Goal: Navigation & Orientation: Find specific page/section

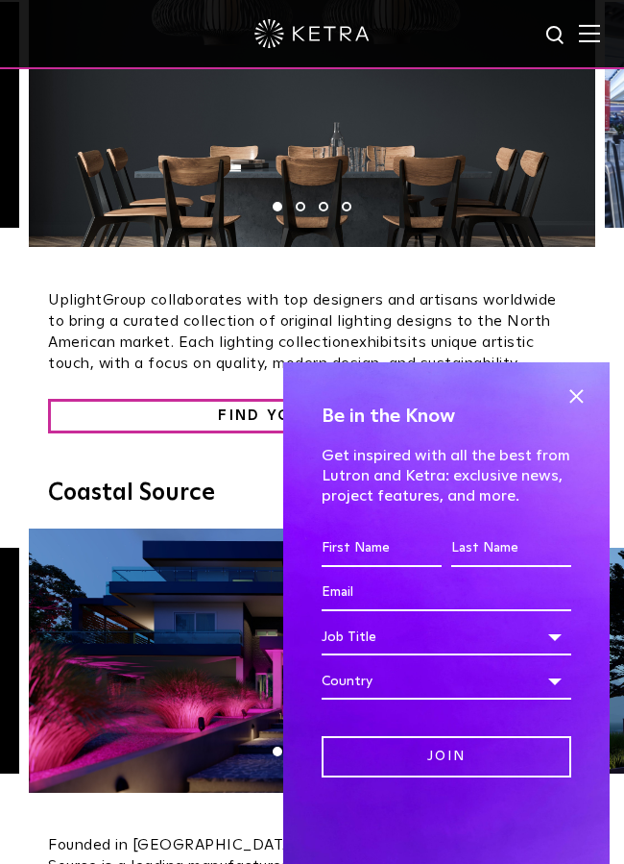
scroll to position [428, 0]
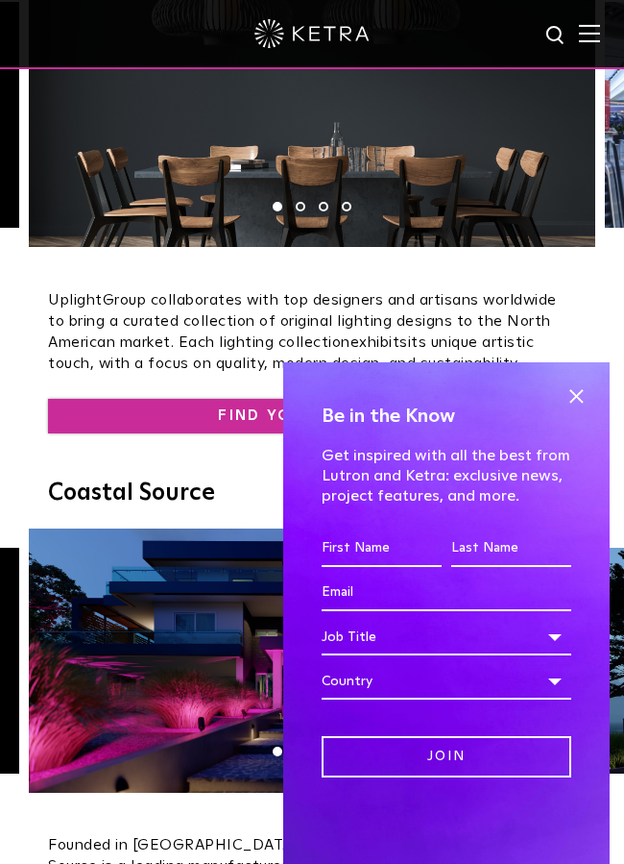
click at [213, 415] on link "FIND YOUR FIXTURE" at bounding box center [308, 416] width 521 height 35
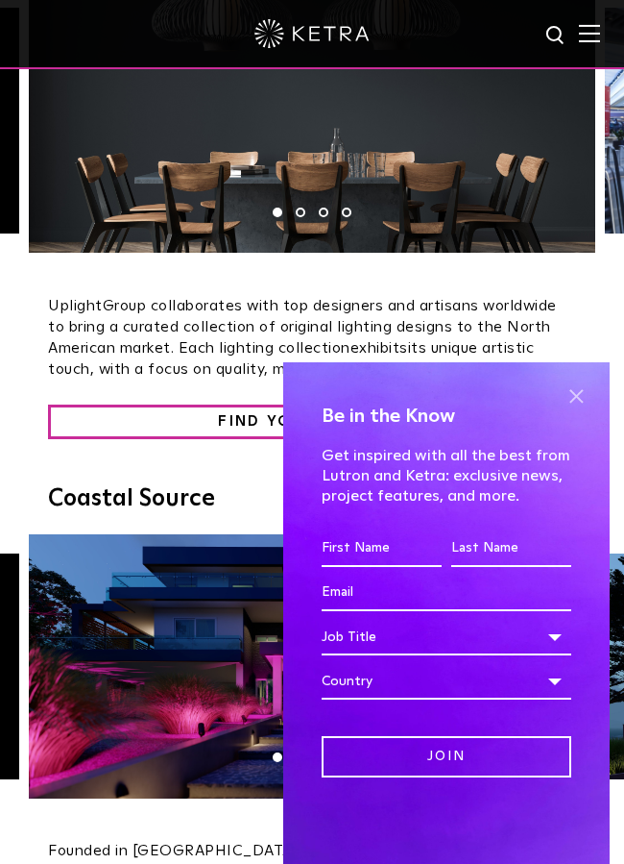
click at [577, 396] on span at bounding box center [576, 395] width 29 height 29
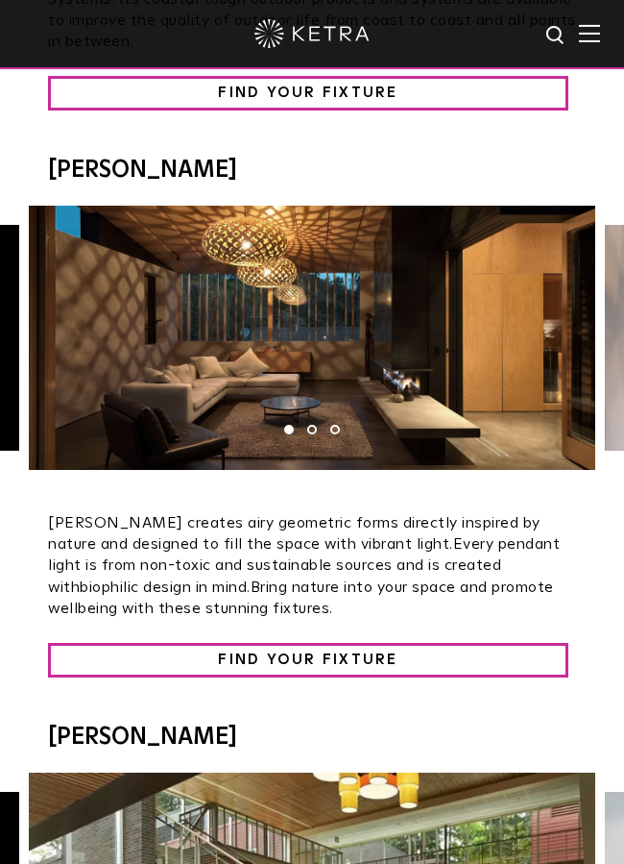
scroll to position [1293, 0]
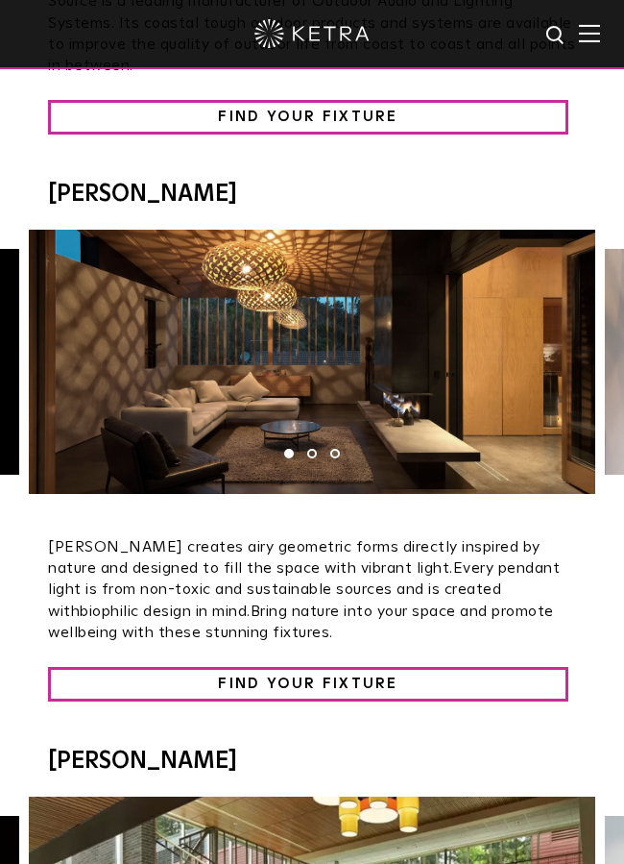
click at [312, 449] on li "2" at bounding box center [312, 454] width 10 height 10
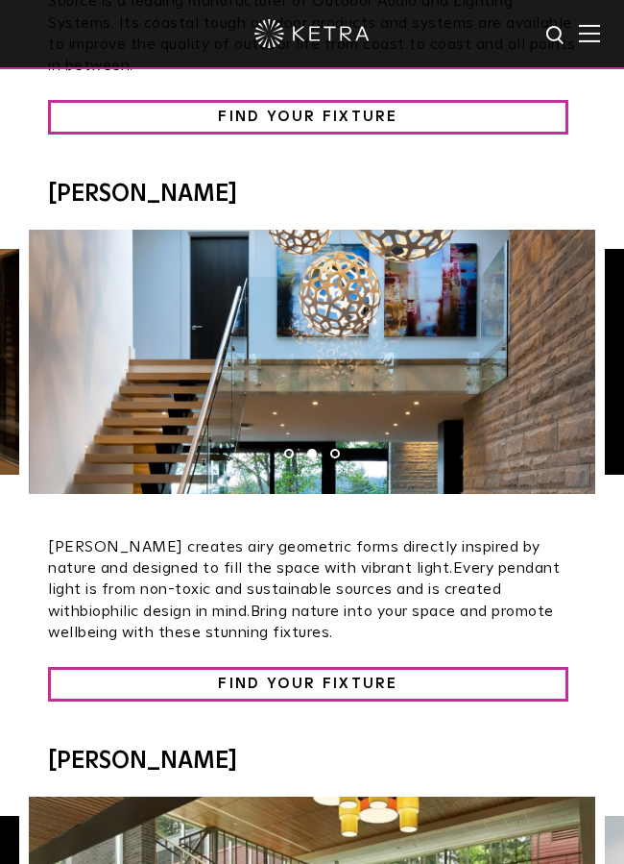
click at [336, 449] on li "3" at bounding box center [335, 454] width 10 height 10
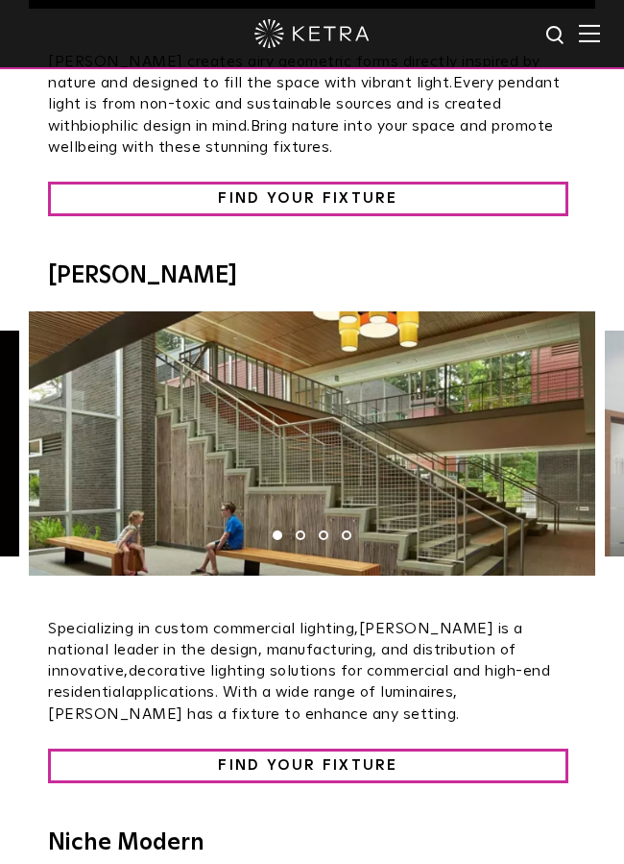
scroll to position [1803, 0]
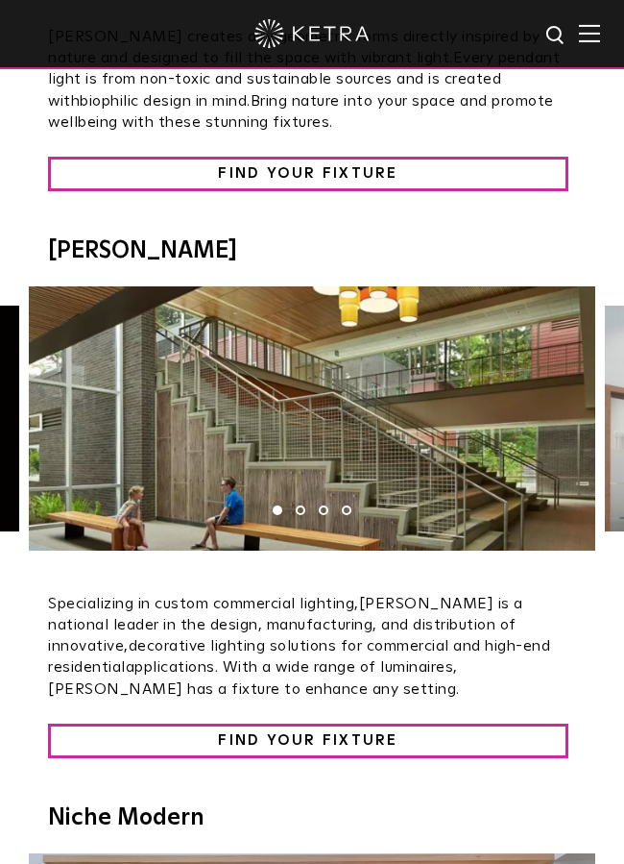
click at [295, 505] on ul "1 2 3 4" at bounding box center [312, 510] width 92 height 10
click at [302, 505] on li "2" at bounding box center [301, 510] width 10 height 10
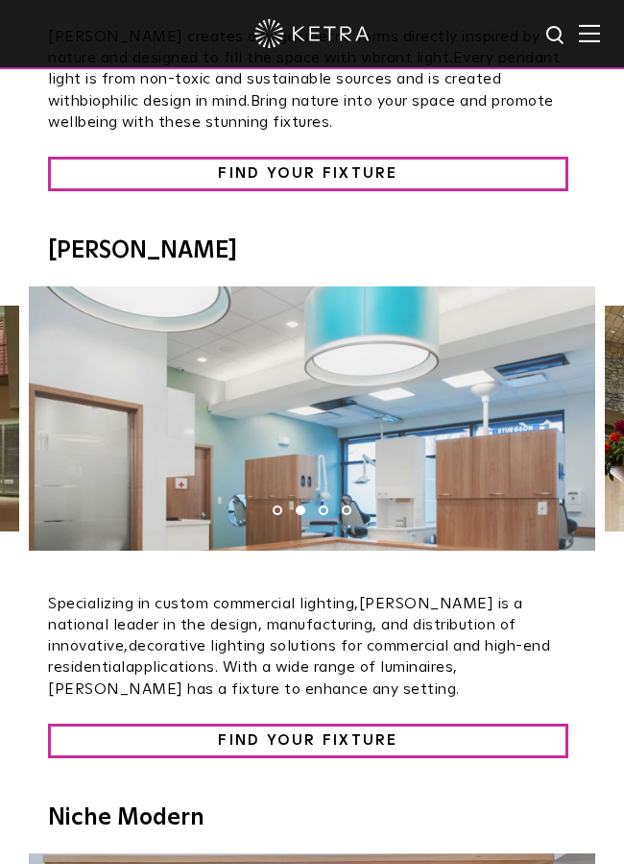
click at [326, 505] on li "3" at bounding box center [324, 510] width 10 height 10
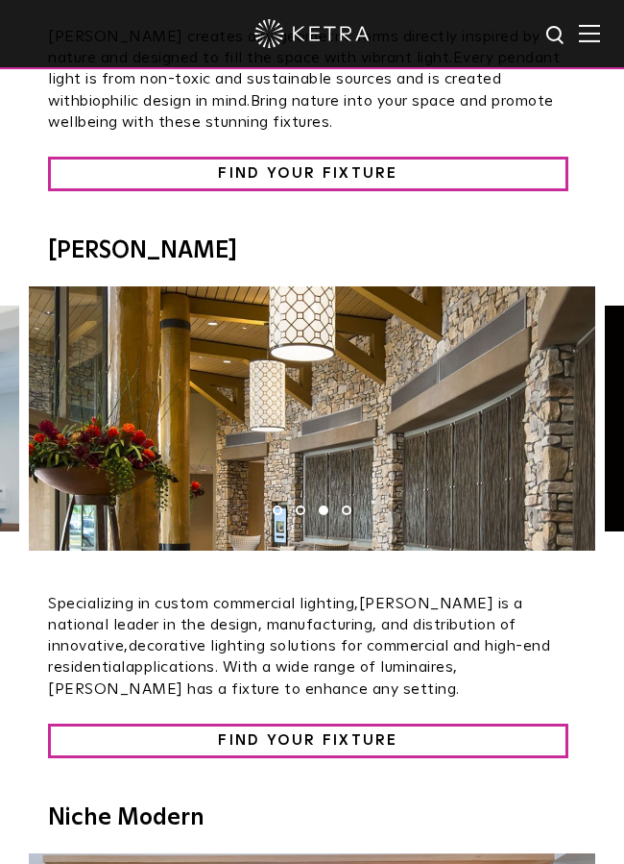
click at [349, 505] on li "4" at bounding box center [347, 510] width 10 height 10
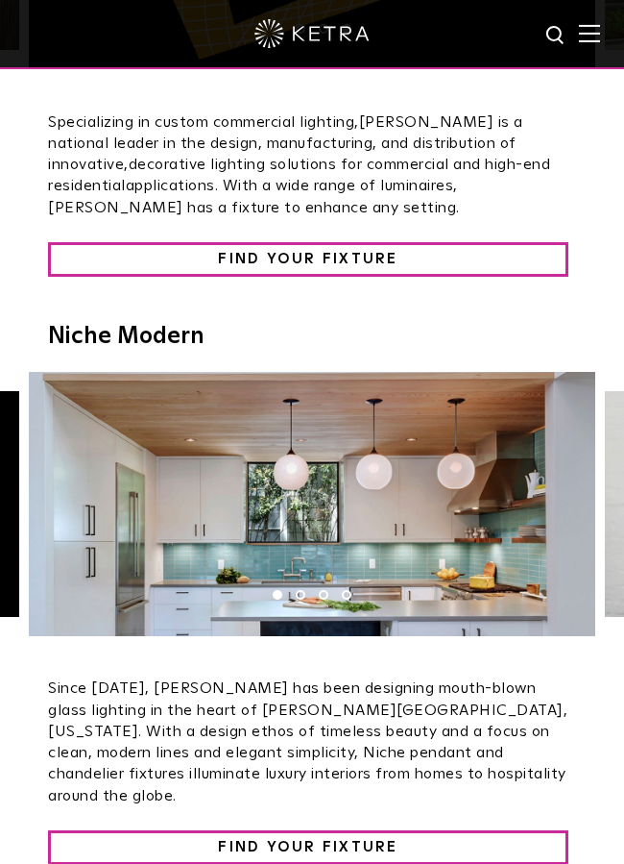
scroll to position [2287, 0]
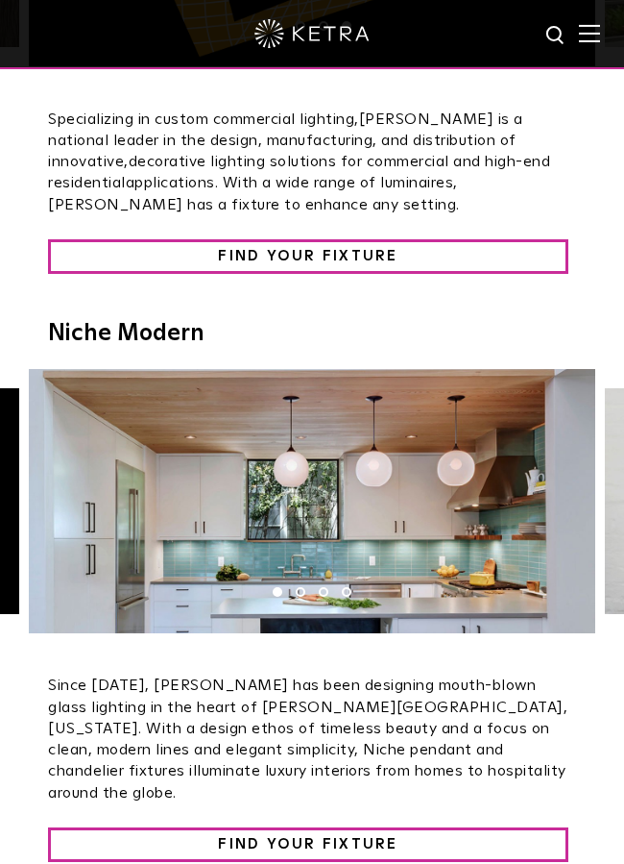
click at [302, 587] on li "2" at bounding box center [301, 592] width 10 height 10
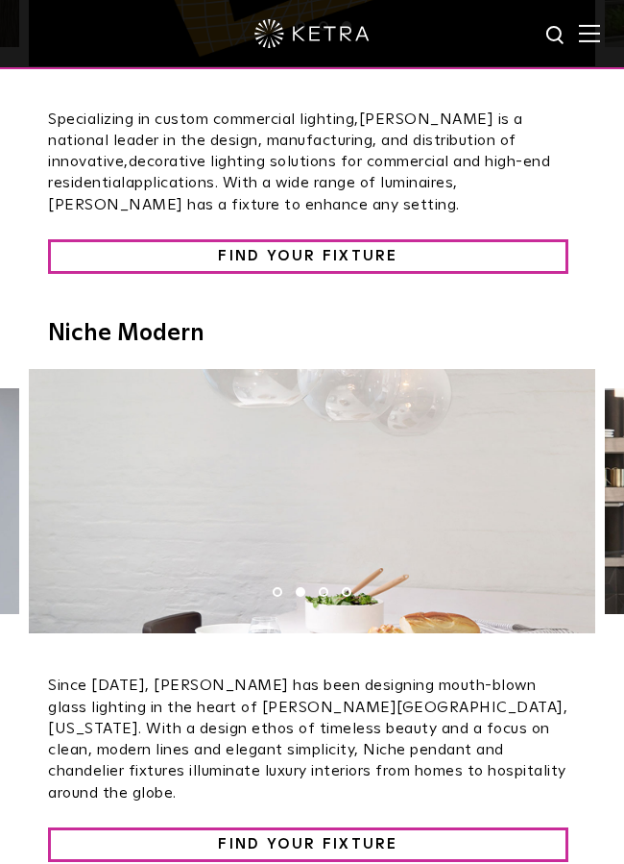
click at [318, 587] on ul "1 2 3 4" at bounding box center [312, 592] width 92 height 10
click at [323, 587] on li "3" at bounding box center [324, 592] width 10 height 10
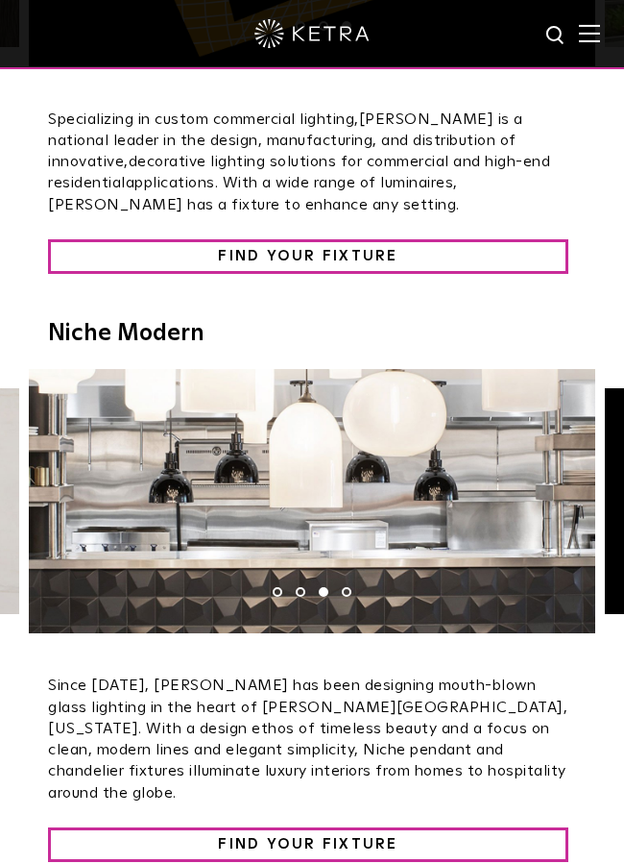
click at [347, 587] on li "4" at bounding box center [347, 592] width 10 height 10
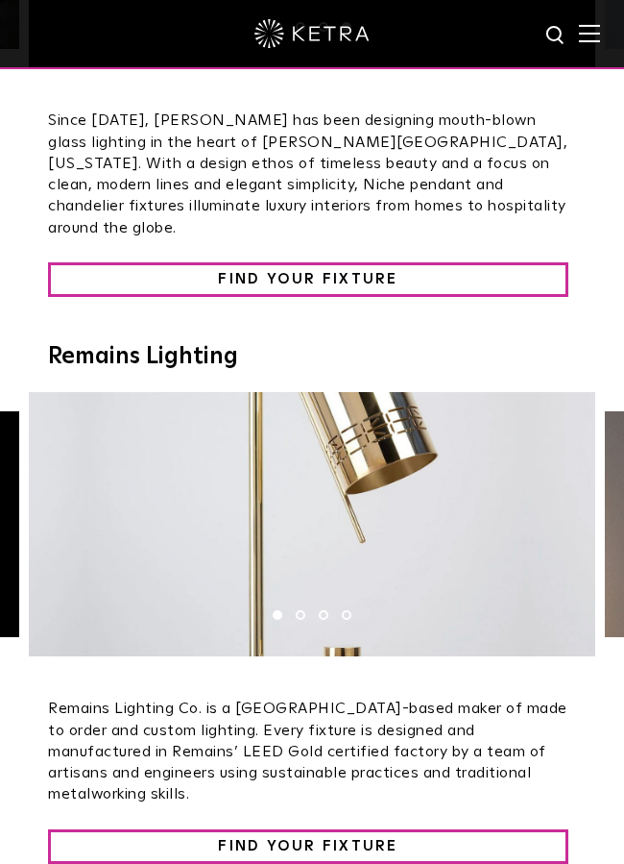
scroll to position [2852, 1]
click at [296, 610] on li "2" at bounding box center [301, 615] width 10 height 10
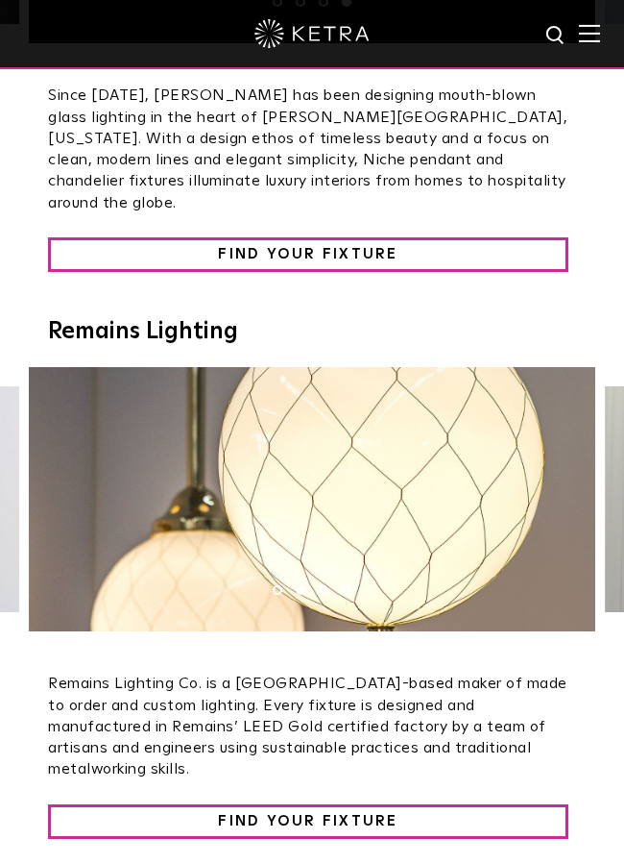
scroll to position [2873, 0]
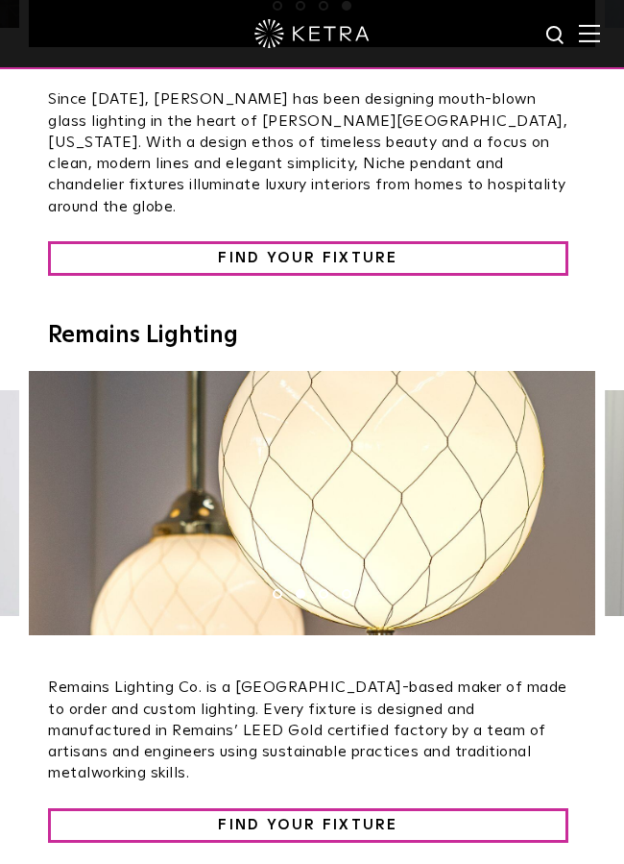
click at [304, 589] on li "2" at bounding box center [301, 594] width 10 height 10
click at [303, 534] on img at bounding box center [312, 503] width 567 height 264
click at [322, 589] on li "3" at bounding box center [324, 594] width 10 height 10
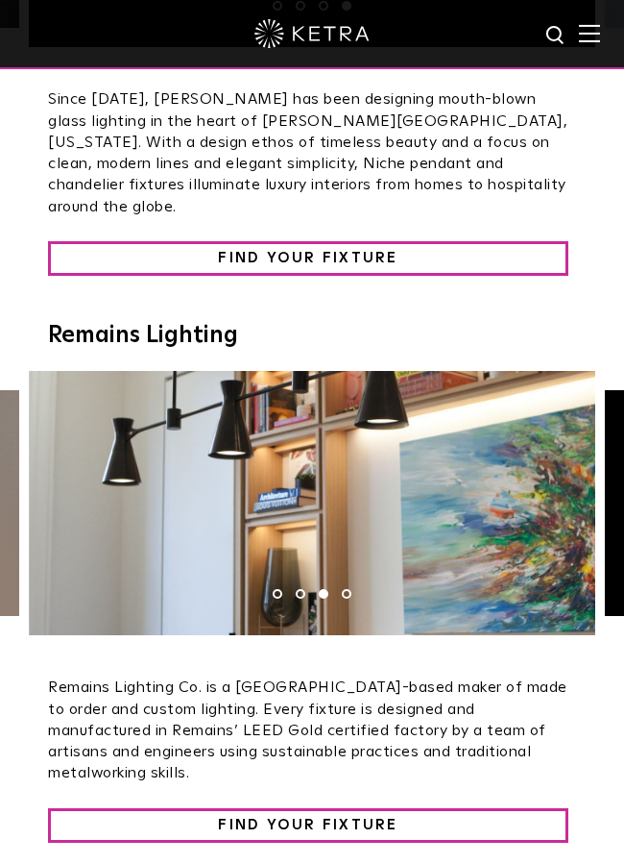
click at [348, 589] on li "4" at bounding box center [347, 594] width 10 height 10
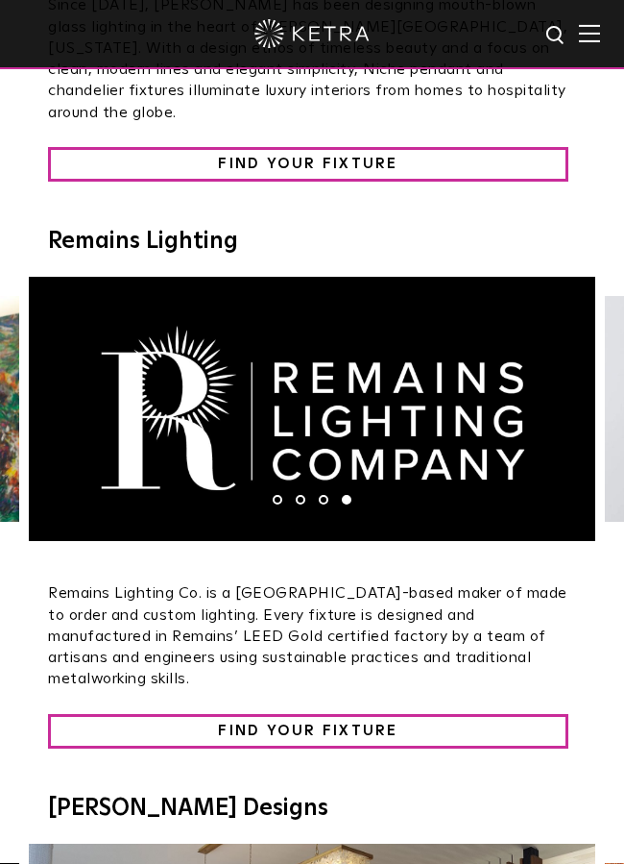
scroll to position [2972, 1]
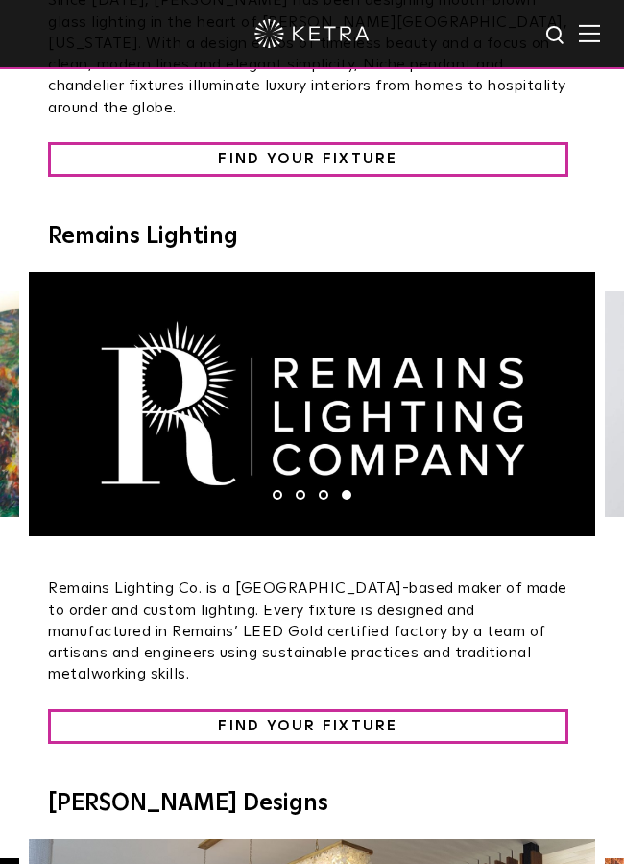
click at [324, 446] on div "1 2 3 4" at bounding box center [312, 408] width 624 height 273
click at [324, 490] on li "3" at bounding box center [324, 495] width 10 height 10
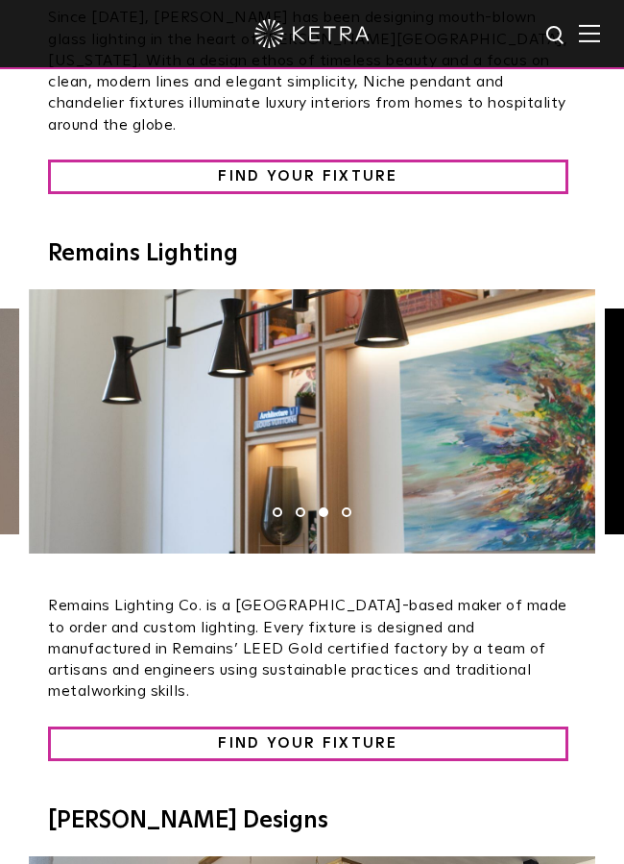
scroll to position [2951, 0]
